Goal: Navigation & Orientation: Find specific page/section

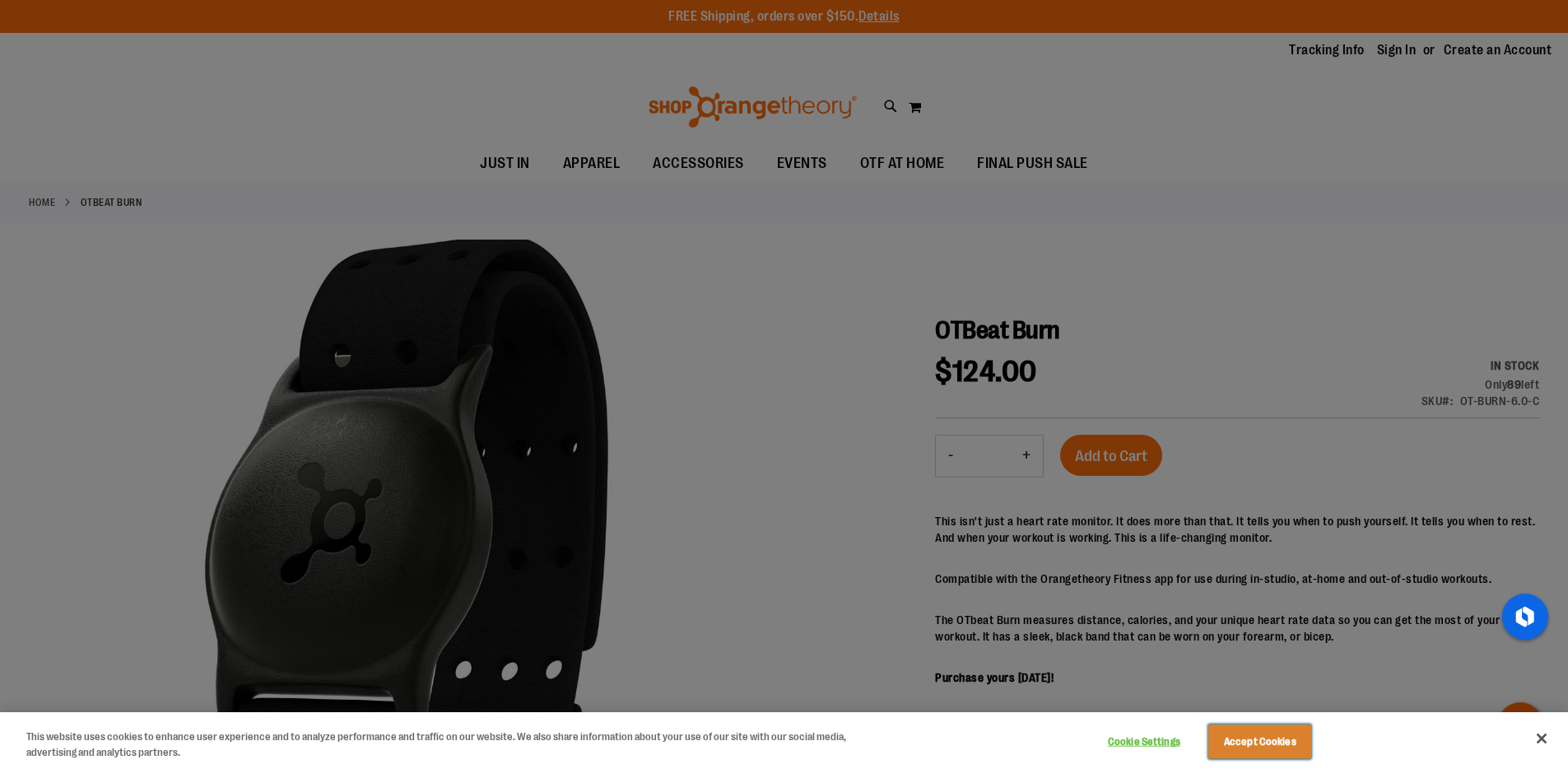
click at [1243, 744] on button "Accept Cookies" at bounding box center [1260, 741] width 103 height 35
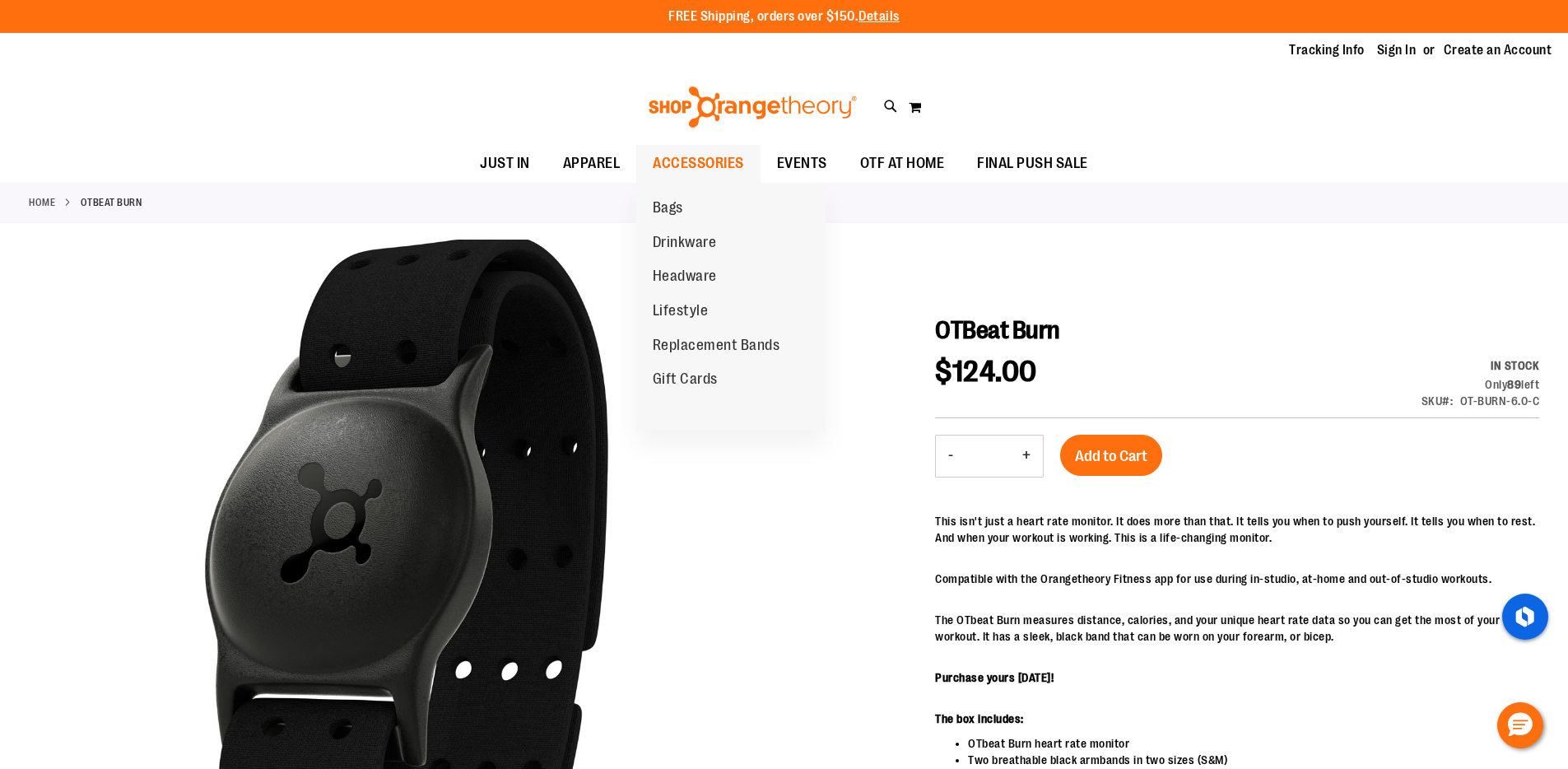
click at [700, 151] on span "ACCESSORIES" at bounding box center [698, 164] width 92 height 37
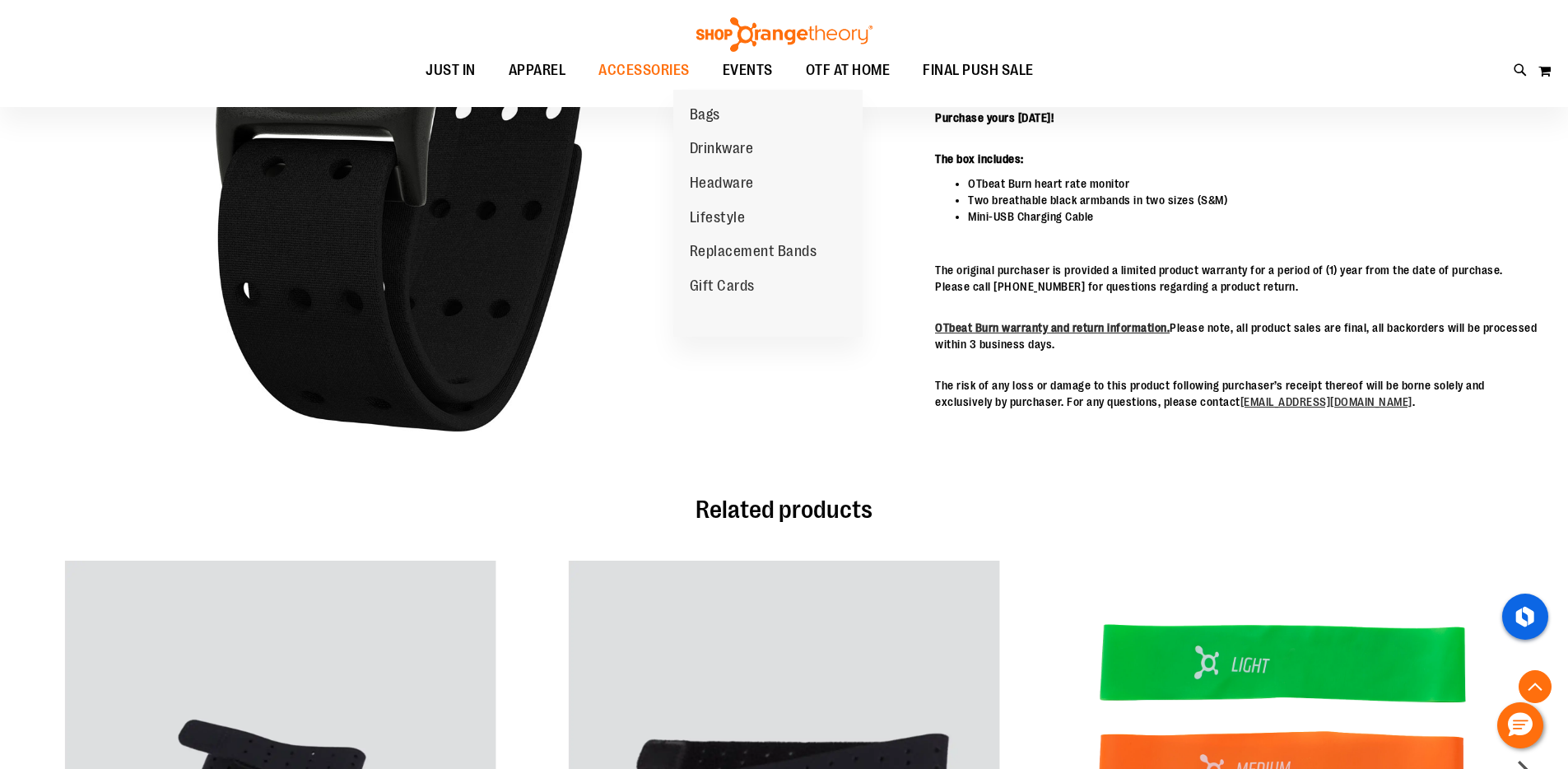
scroll to position [392, 0]
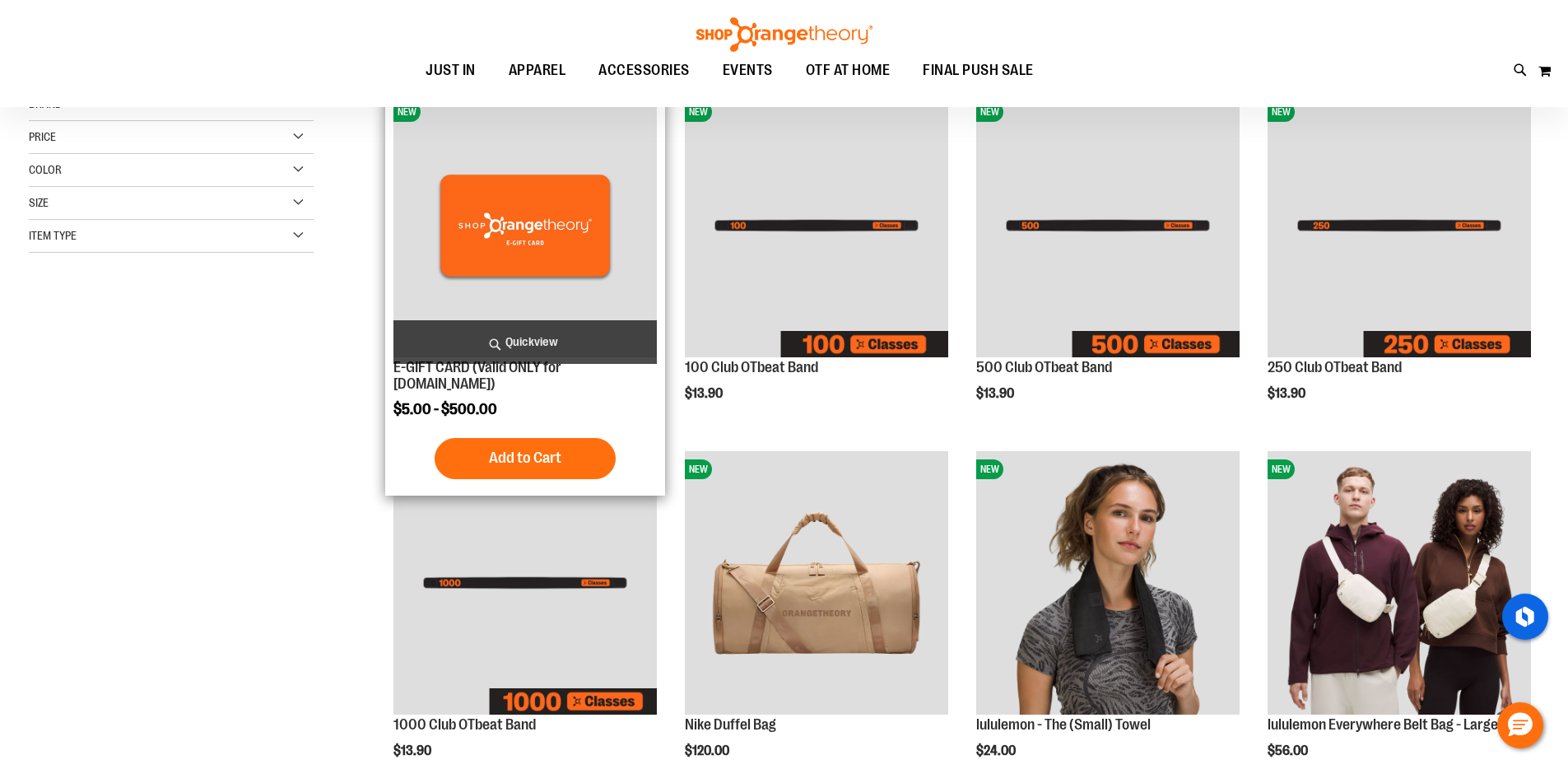
scroll to position [58, 0]
